Goal: Task Accomplishment & Management: Manage account settings

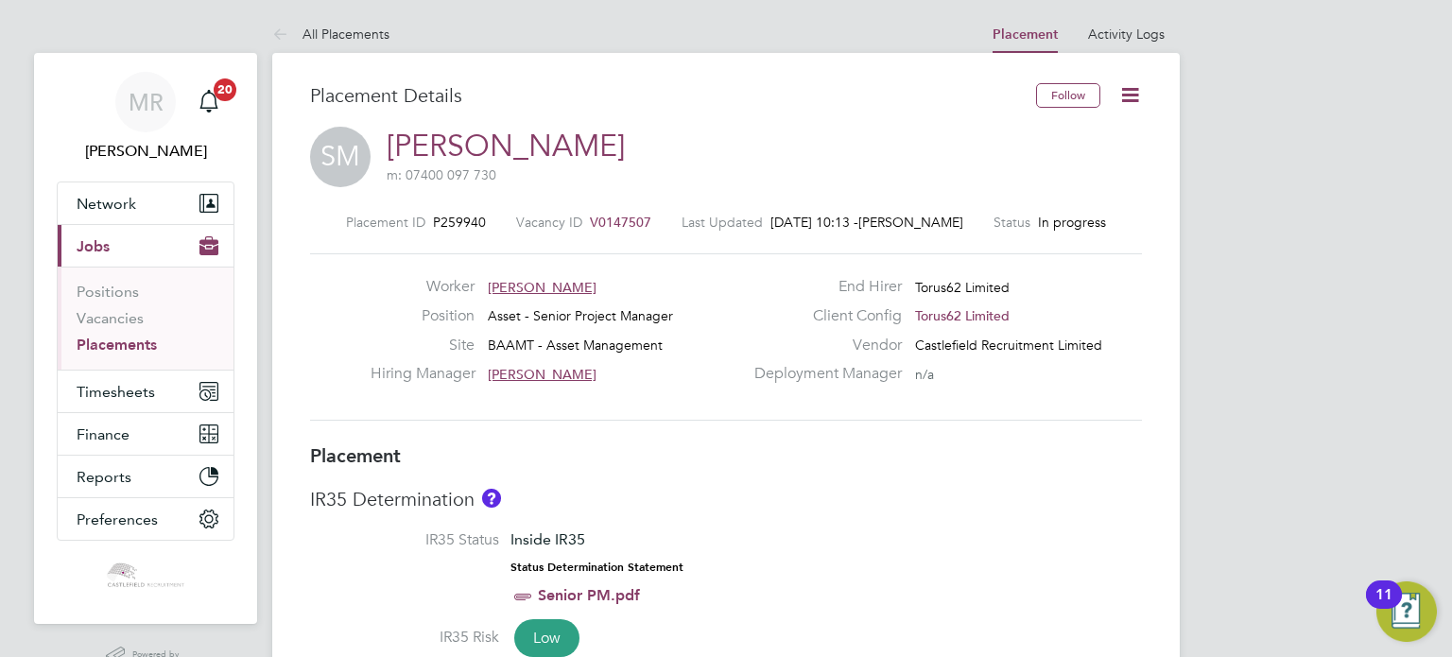
click at [1118, 86] on icon at bounding box center [1130, 95] width 24 height 24
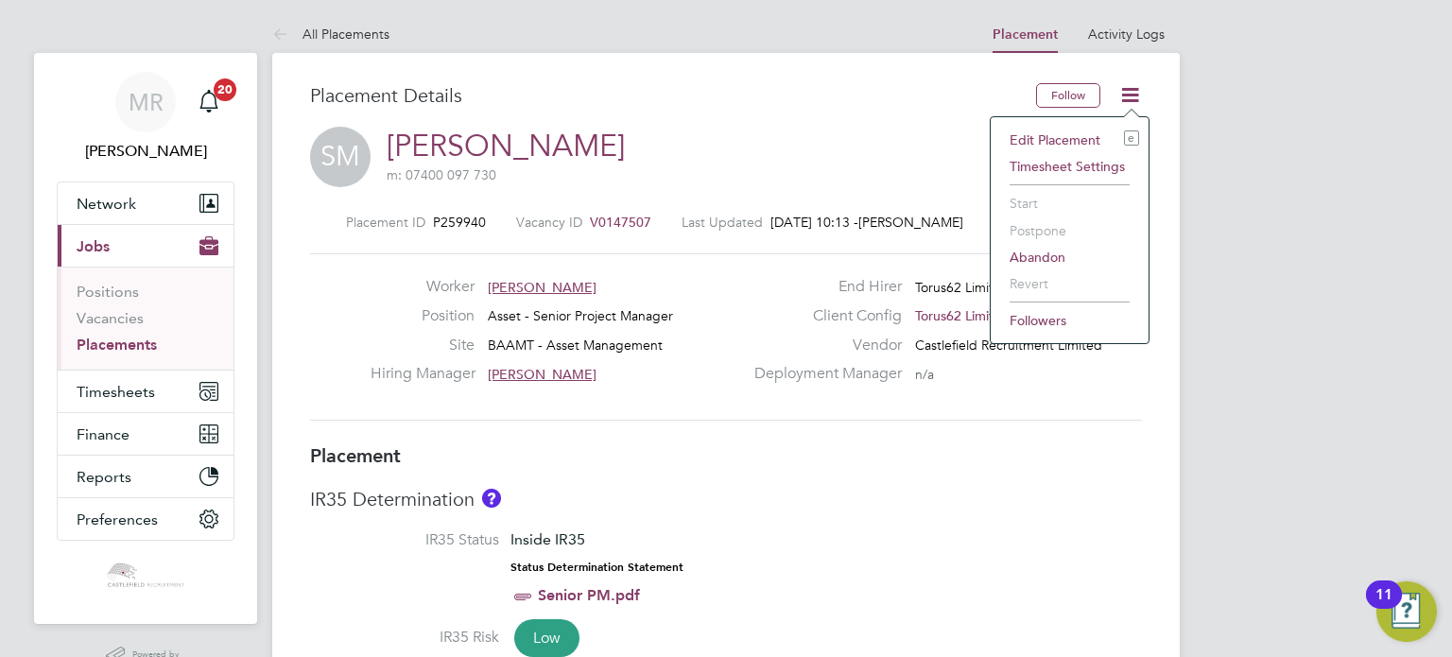
click at [1088, 131] on li "Edit Placement e" at bounding box center [1069, 140] width 139 height 26
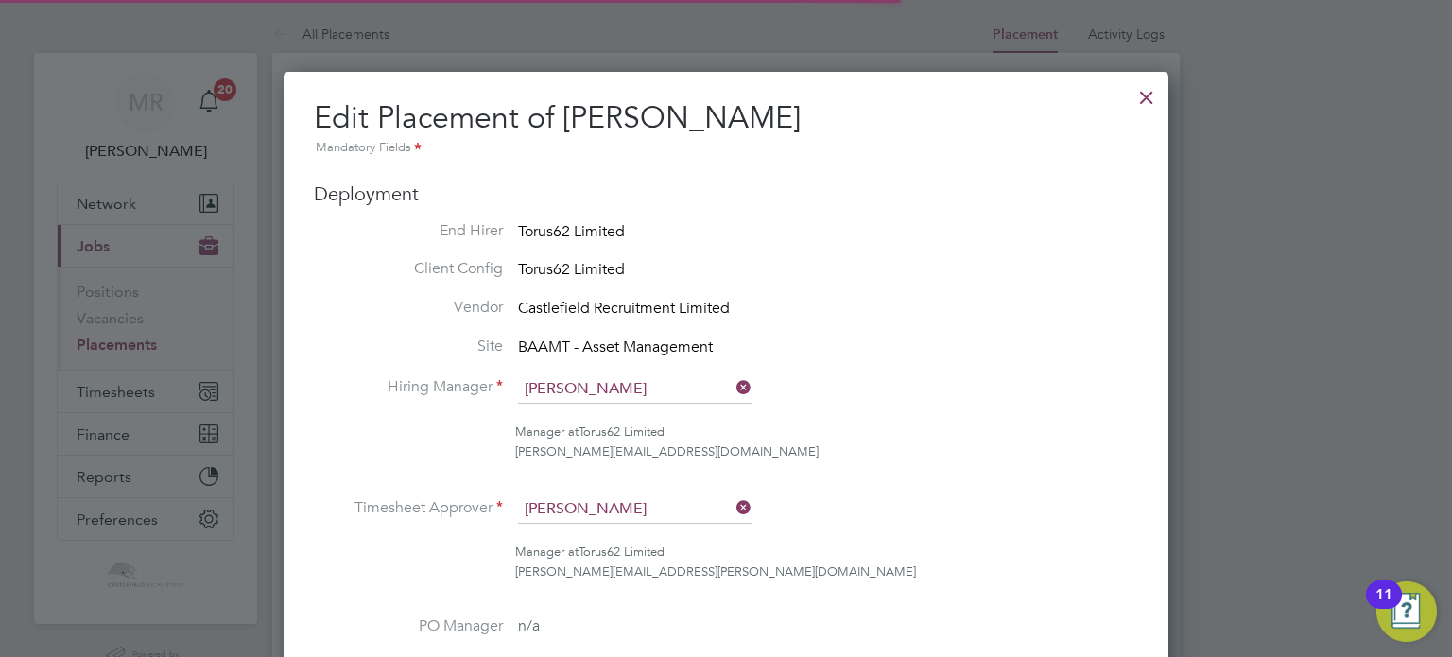
scroll to position [9, 9]
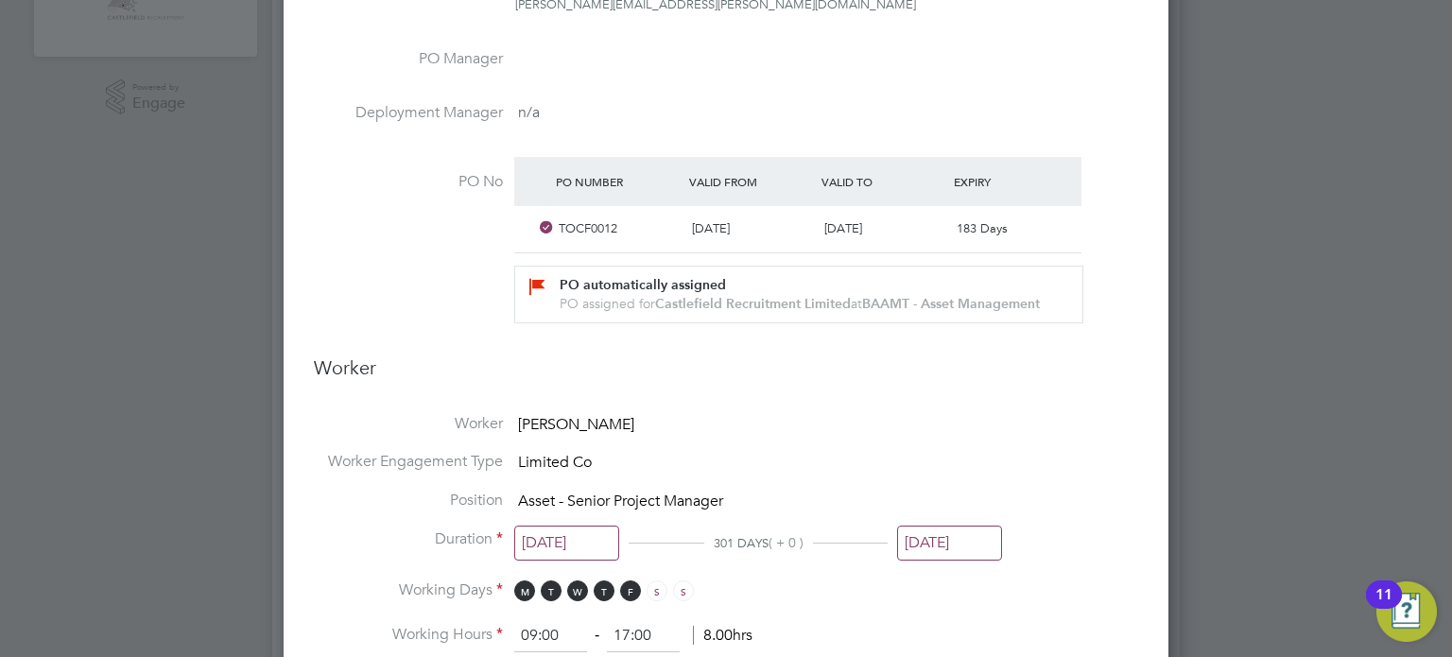
click at [940, 540] on input "[DATE]" at bounding box center [949, 542] width 105 height 35
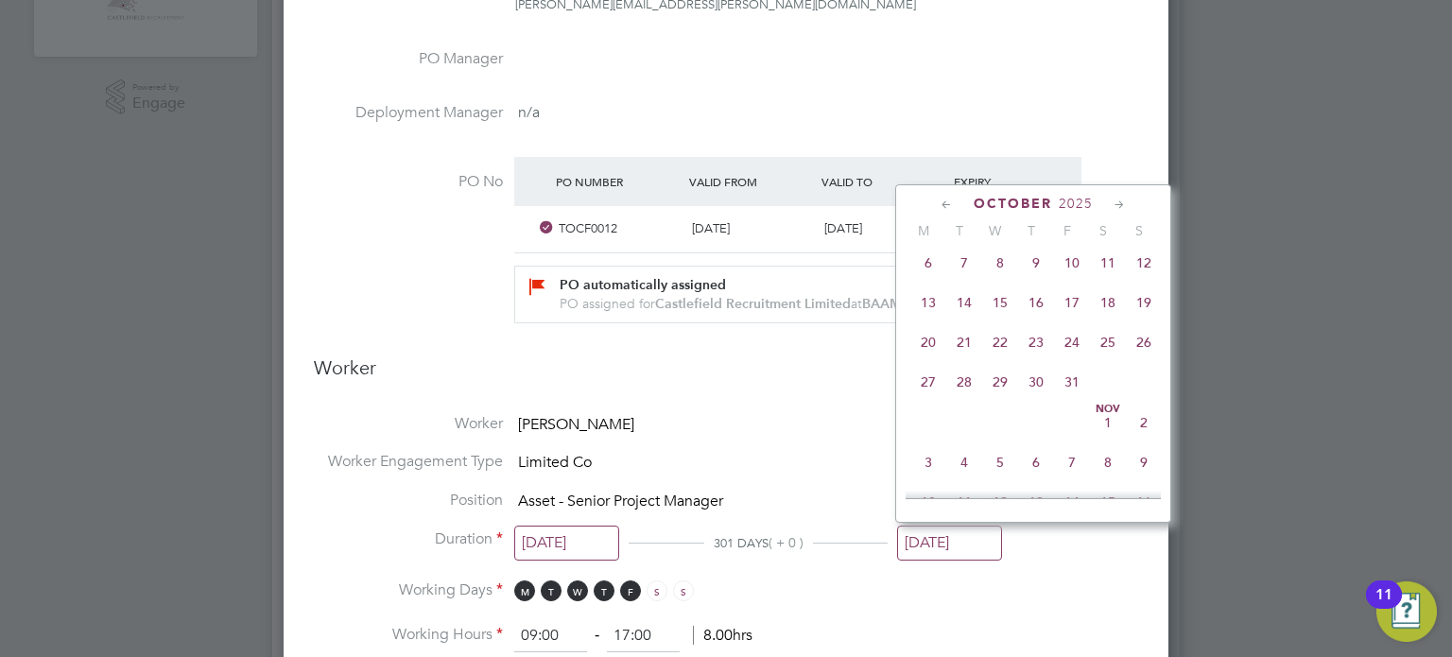
click at [1147, 320] on span "19" at bounding box center [1144, 302] width 36 height 36
type input "[DATE]"
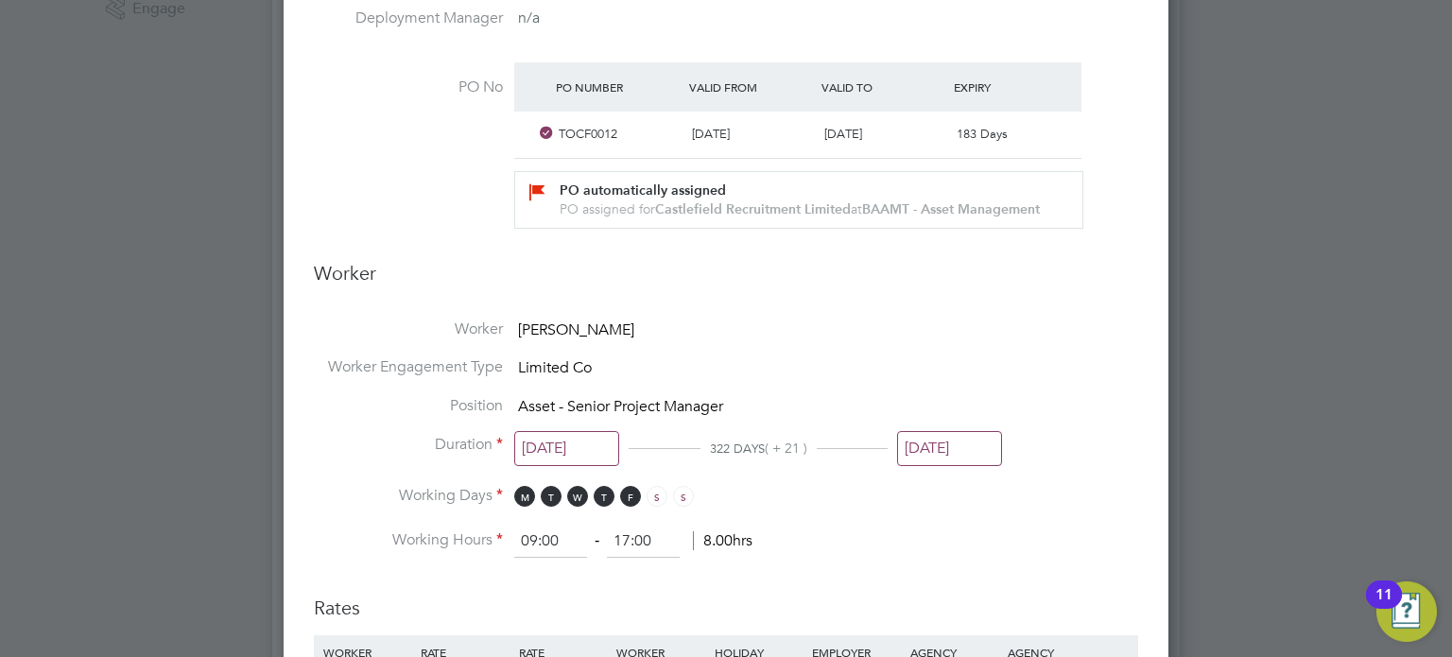
click at [970, 439] on input "[DATE]" at bounding box center [949, 448] width 105 height 35
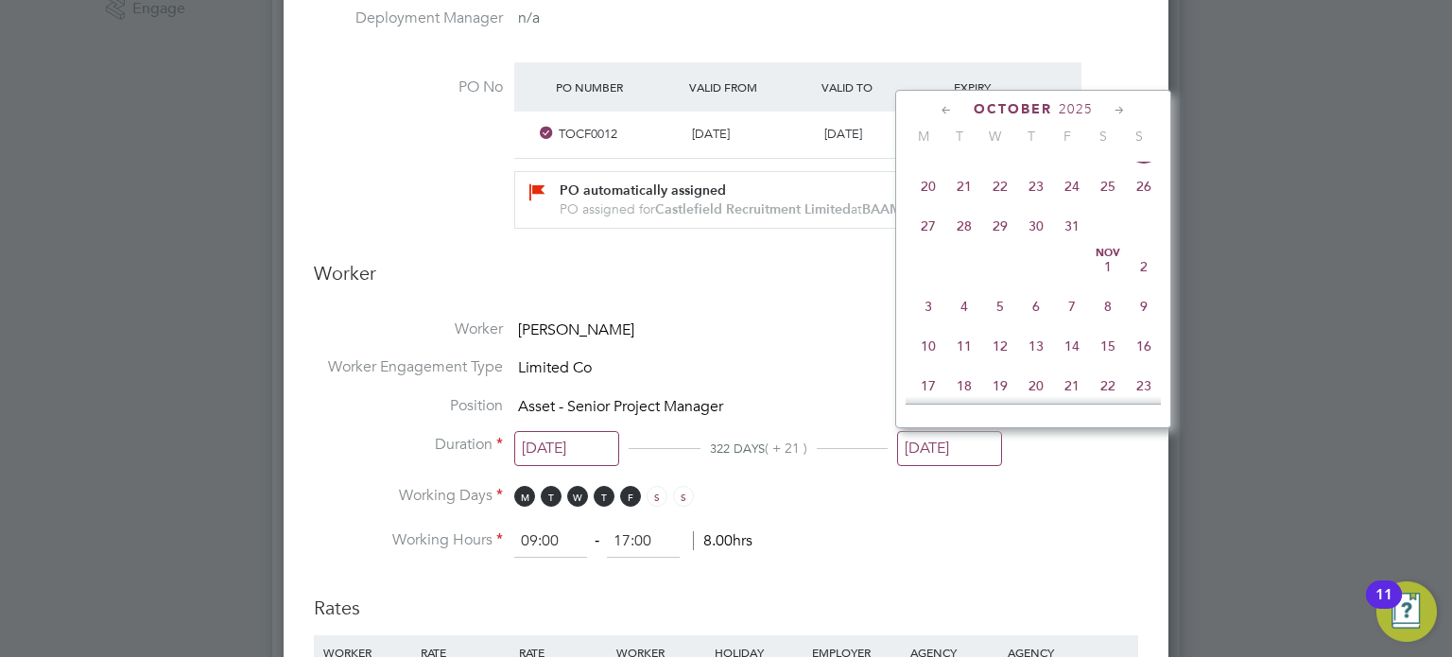
drag, startPoint x: 1140, startPoint y: 520, endPoint x: 1127, endPoint y: 510, distance: 16.3
click at [1138, 521] on div "Edit Placement of [PERSON_NAME] Mandatory Fields Deployment End Hirer Torus62 L…" at bounding box center [726, 446] width 885 height 2073
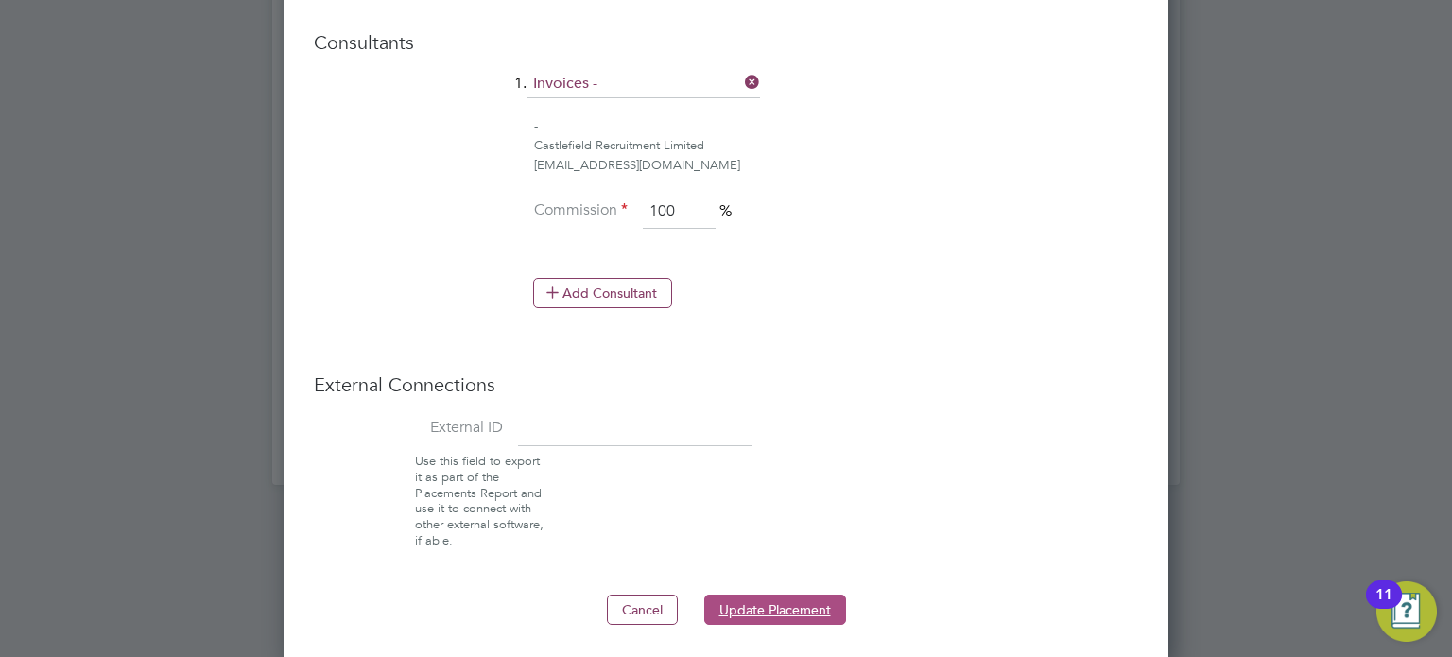
click at [805, 614] on button "Update Placement" at bounding box center [775, 609] width 142 height 30
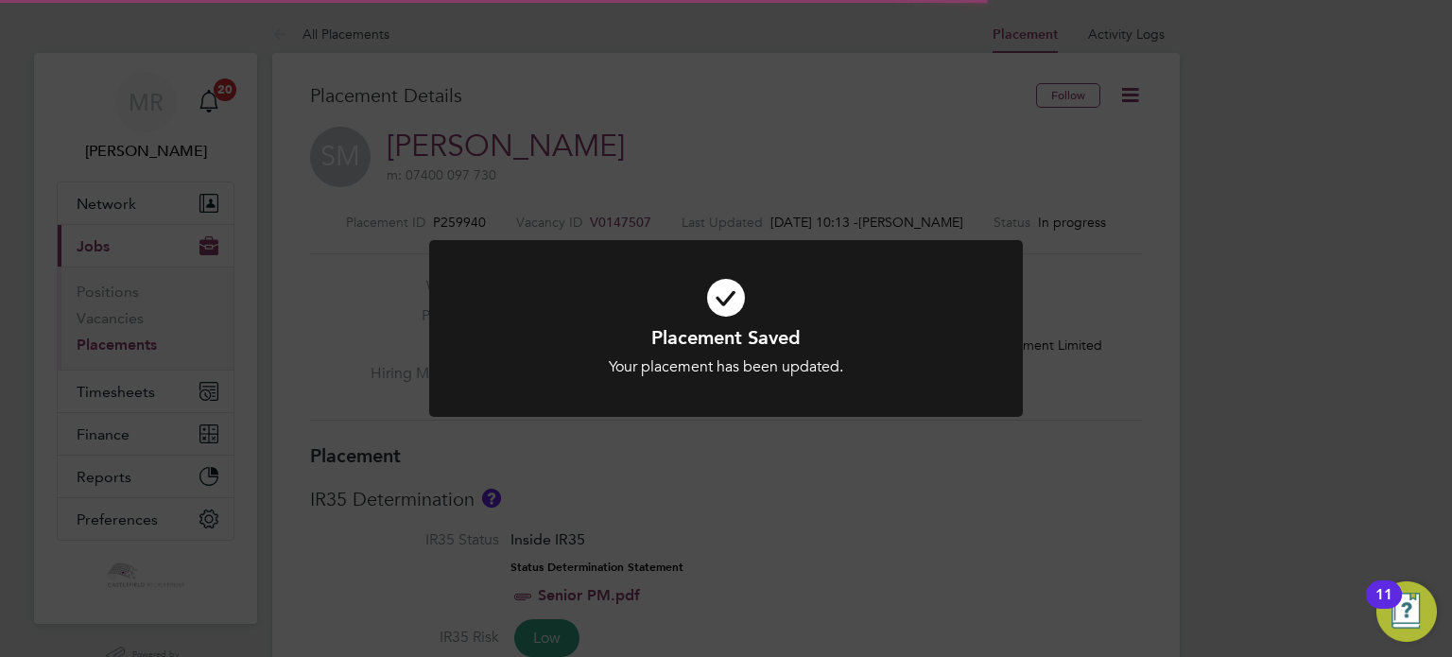
click at [914, 369] on div "Your placement has been updated." at bounding box center [725, 367] width 491 height 20
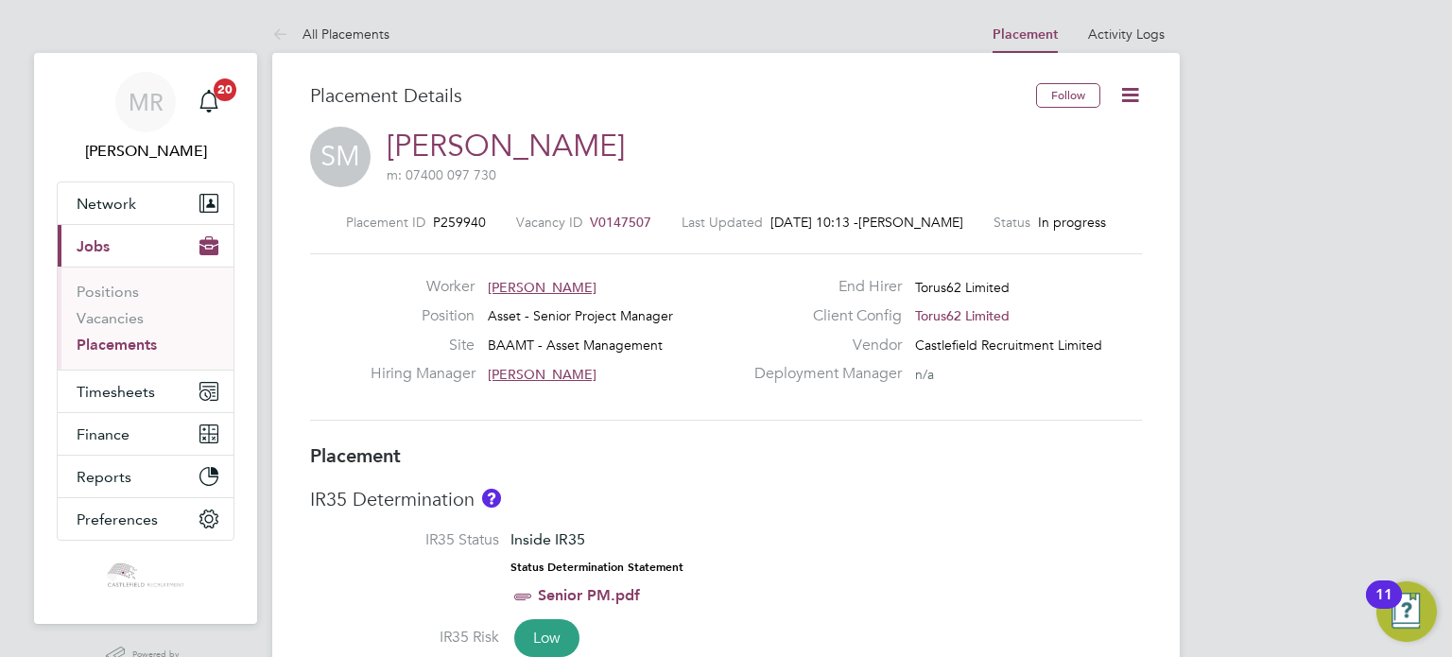
click at [143, 342] on link "Placements" at bounding box center [117, 344] width 80 height 18
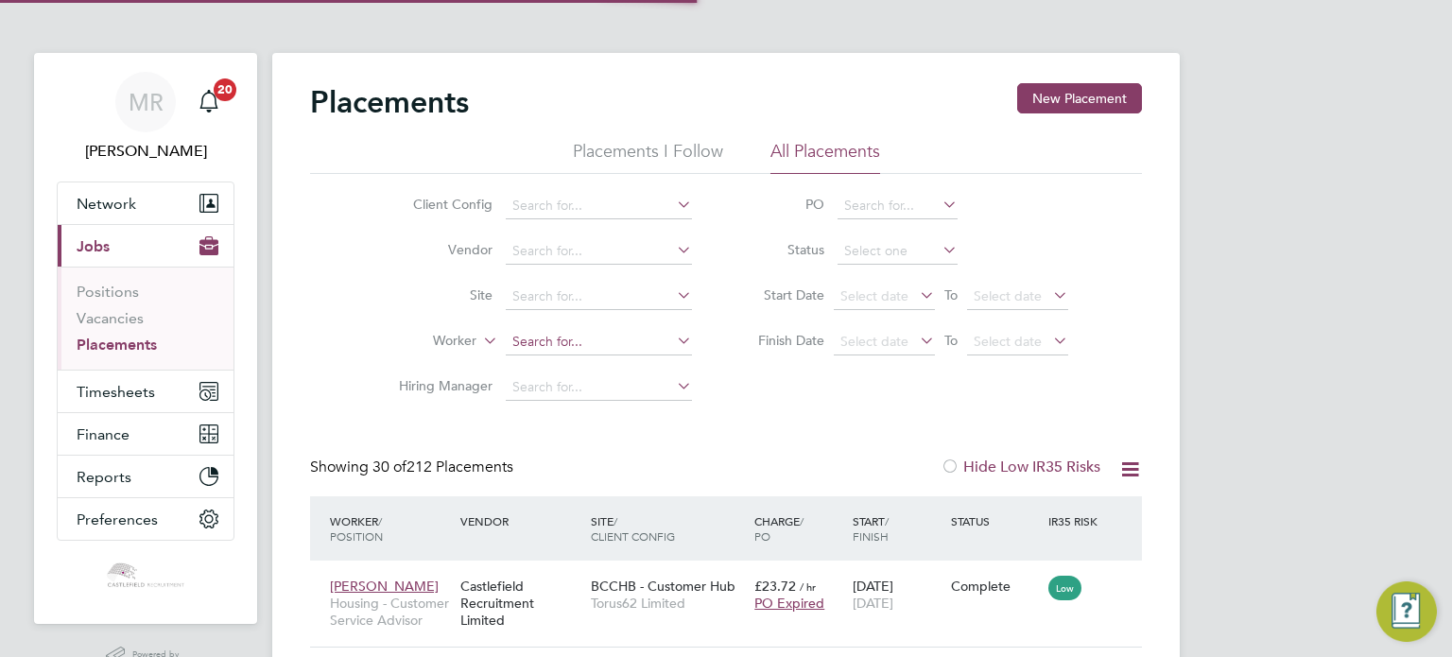
click at [558, 337] on input at bounding box center [599, 342] width 186 height 26
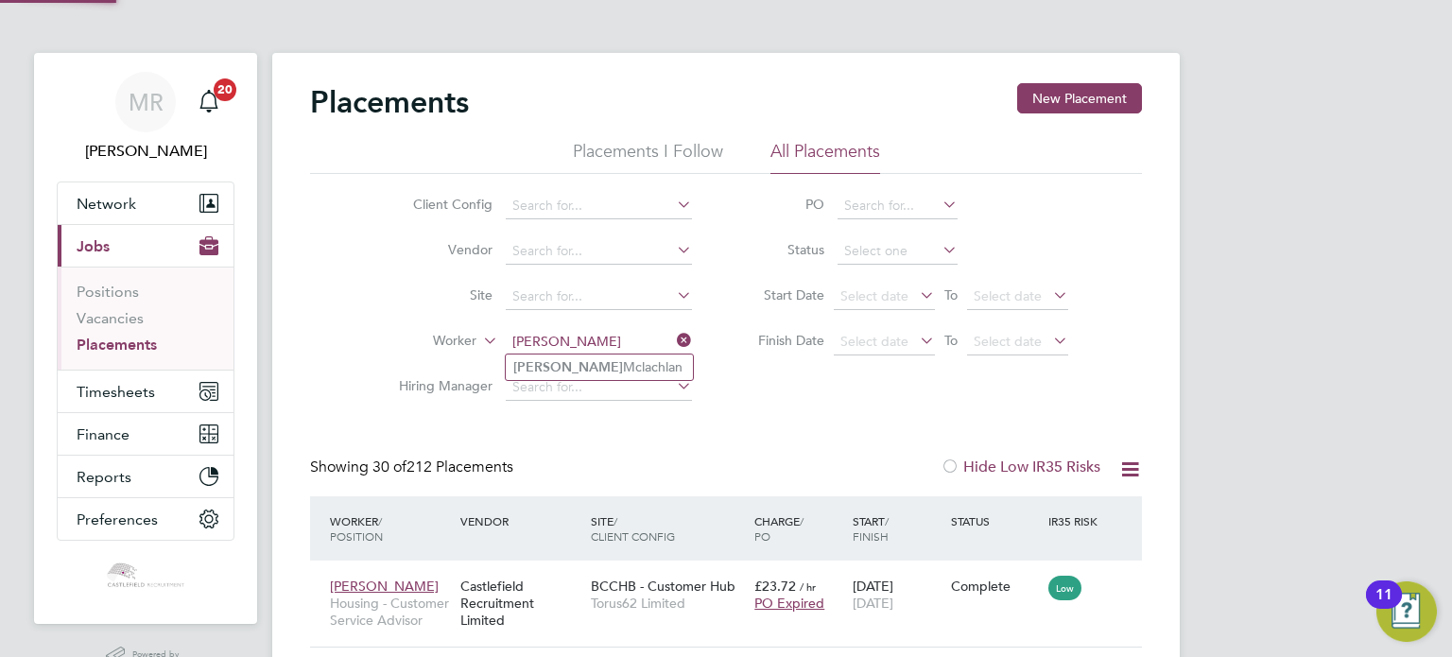
click at [567, 351] on input "[PERSON_NAME]" at bounding box center [599, 342] width 186 height 26
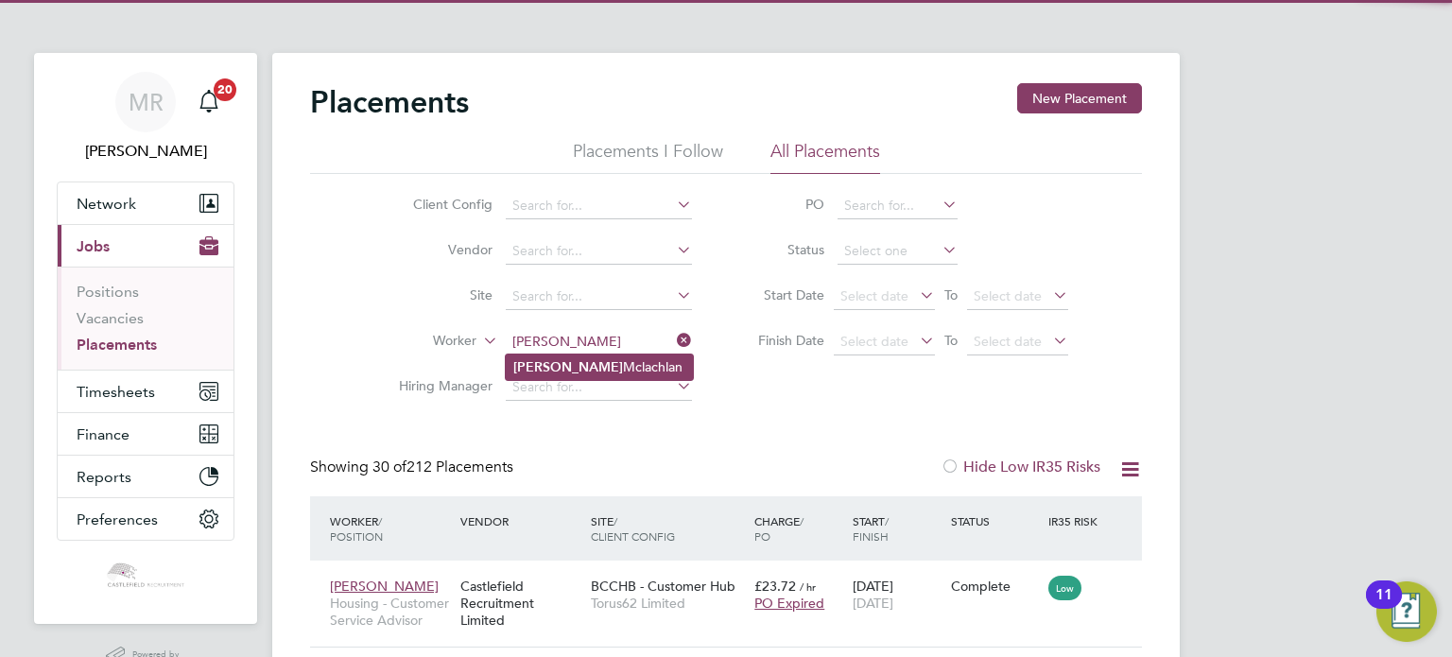
click at [575, 358] on li "[PERSON_NAME]" at bounding box center [599, 367] width 187 height 26
type input "[PERSON_NAME]"
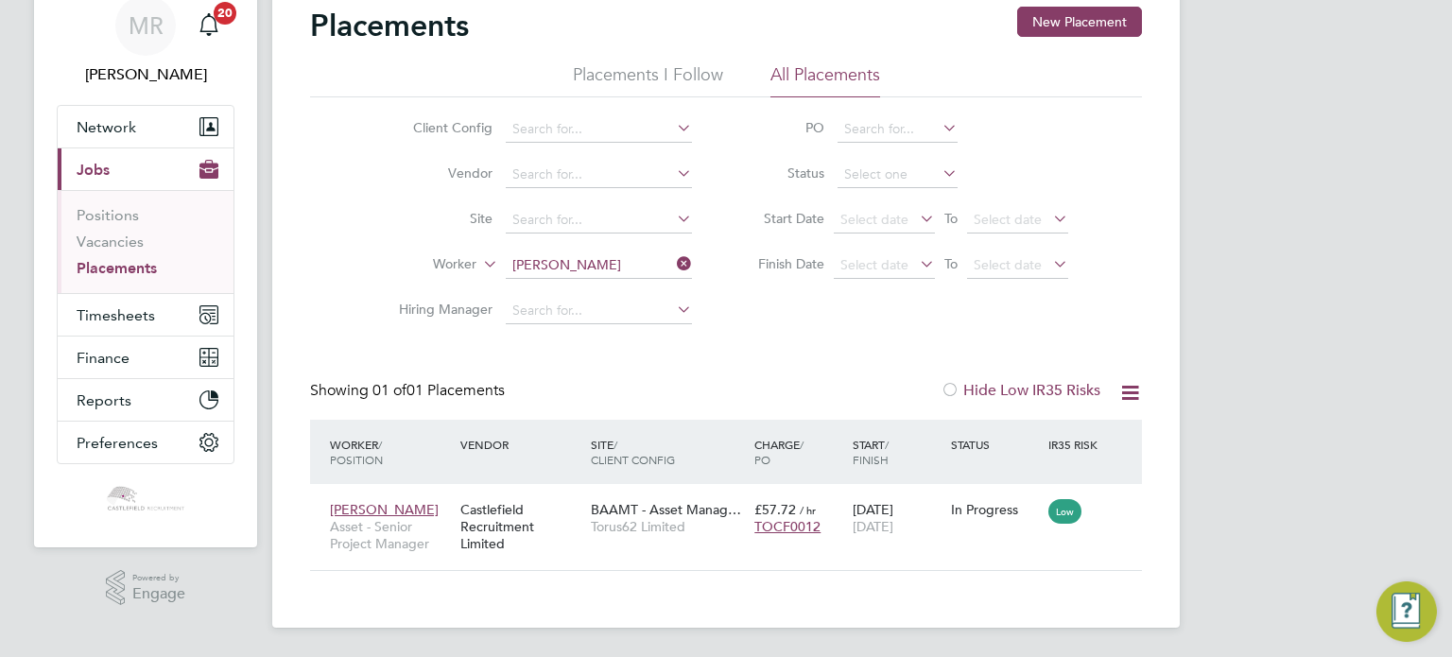
scroll to position [18, 90]
